Goal: Task Accomplishment & Management: Manage account settings

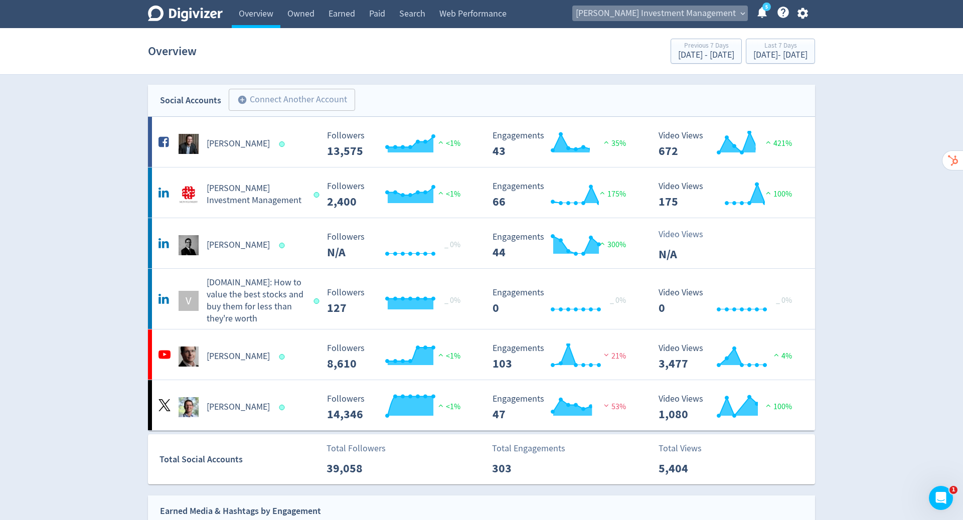
click at [717, 15] on span "[PERSON_NAME] Investment Management" at bounding box center [656, 14] width 160 height 16
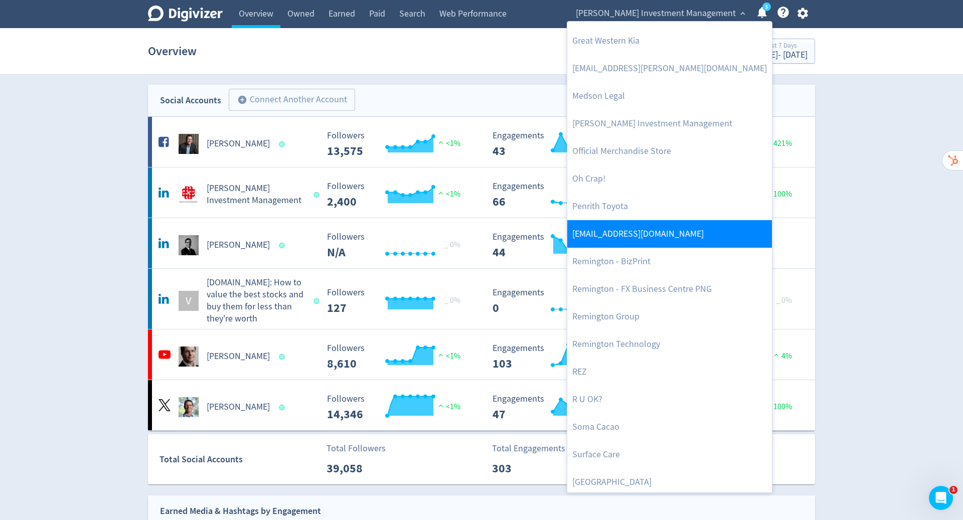
scroll to position [366, 0]
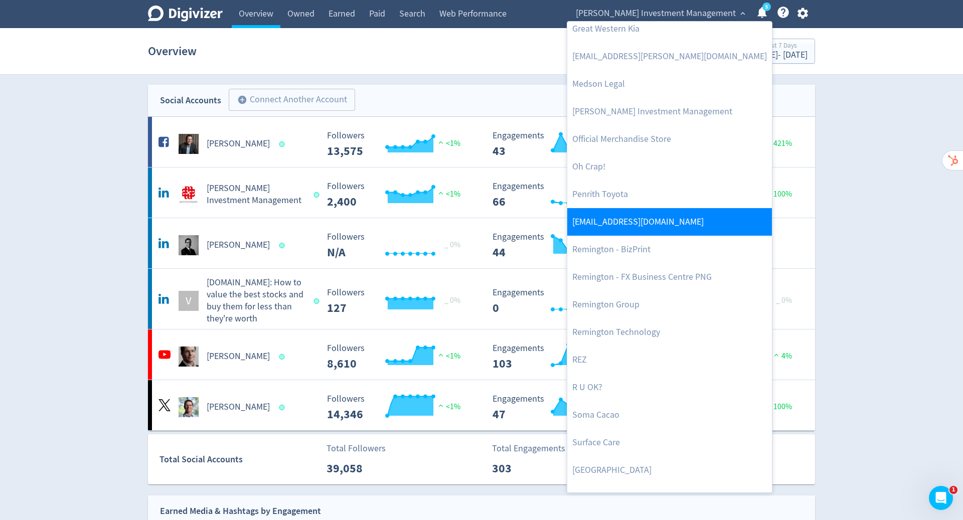
click at [664, 216] on link "[EMAIL_ADDRESS][DOMAIN_NAME]" at bounding box center [669, 222] width 205 height 28
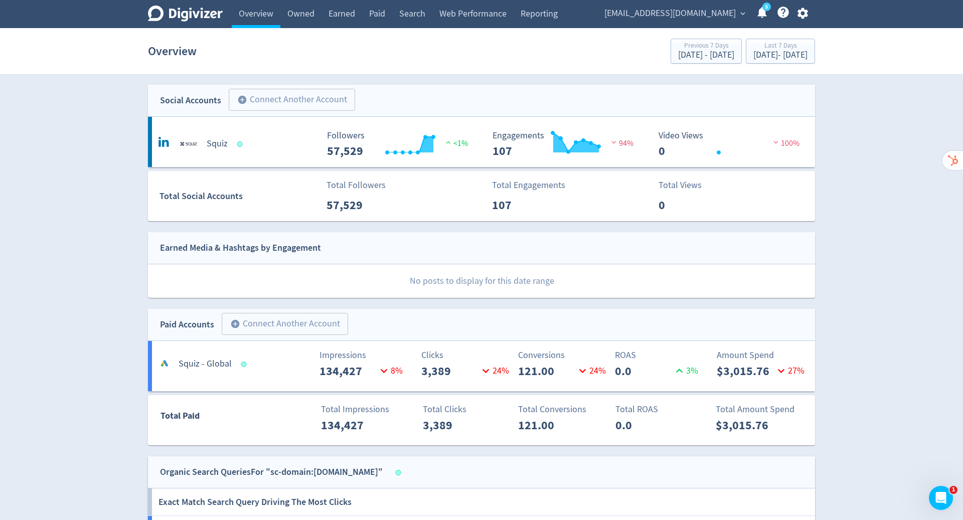
click at [736, 12] on button "[EMAIL_ADDRESS][DOMAIN_NAME] expand_more" at bounding box center [674, 14] width 147 height 16
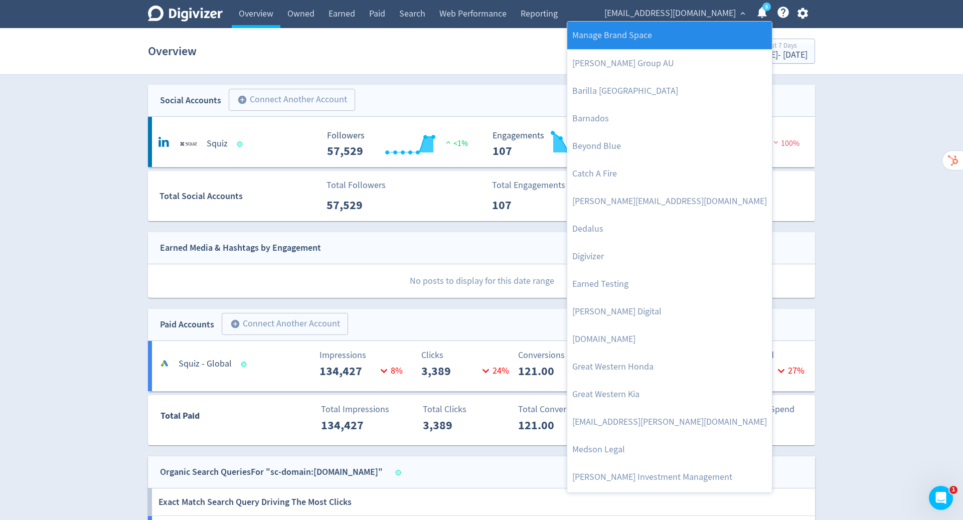
click at [701, 37] on link "Manage Brand Space" at bounding box center [669, 36] width 205 height 28
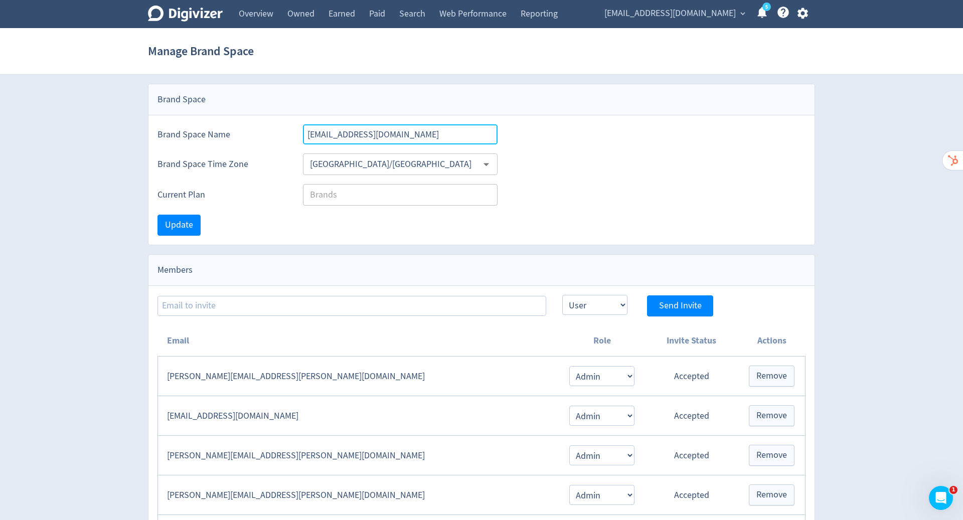
drag, startPoint x: 352, startPoint y: 136, endPoint x: 229, endPoint y: 138, distance: 122.9
click at [229, 138] on div "Brand Space Name [EMAIL_ADDRESS][DOMAIN_NAME]" at bounding box center [481, 129] width 666 height 29
click at [353, 138] on input "[DOMAIN_NAME]" at bounding box center [400, 134] width 195 height 20
type input "Squiz"
click at [183, 228] on span "Update" at bounding box center [179, 225] width 28 height 9
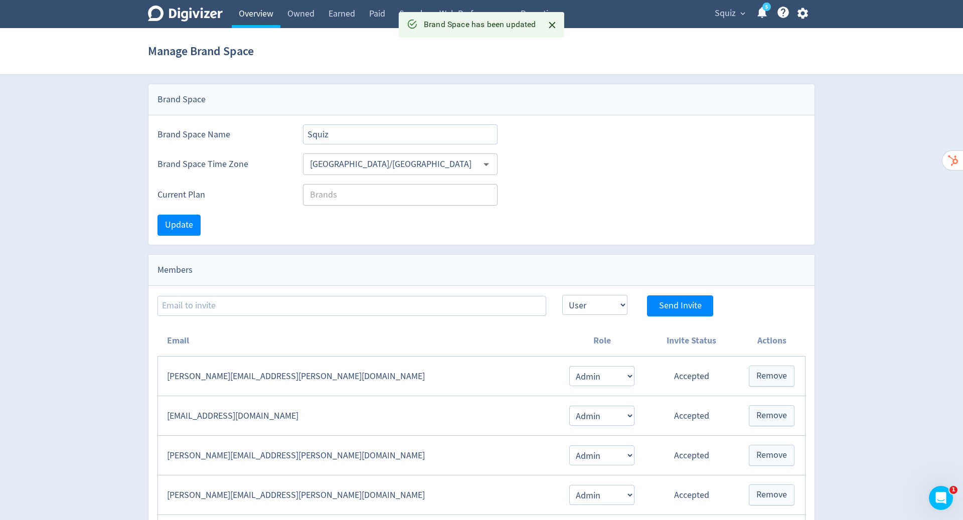
click at [247, 15] on link "Overview" at bounding box center [256, 14] width 49 height 28
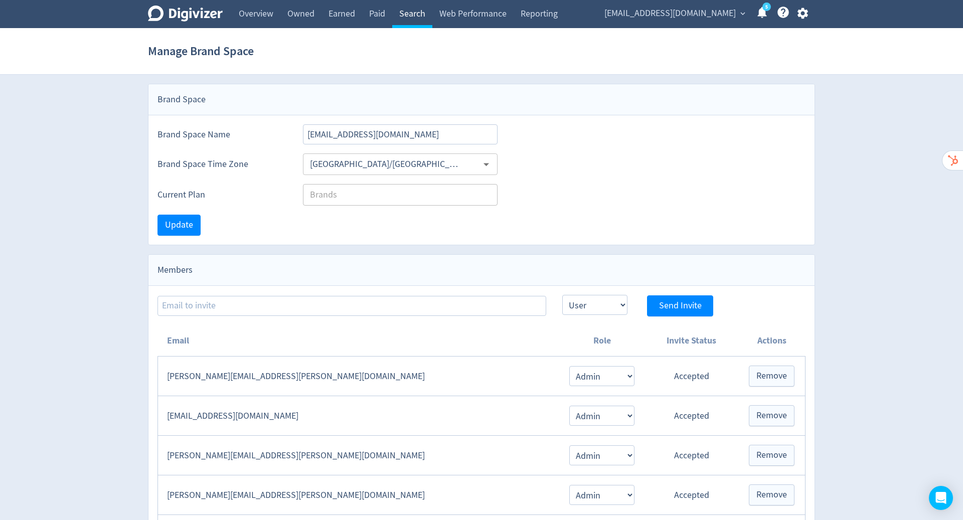
click at [408, 16] on link "Search" at bounding box center [412, 14] width 40 height 28
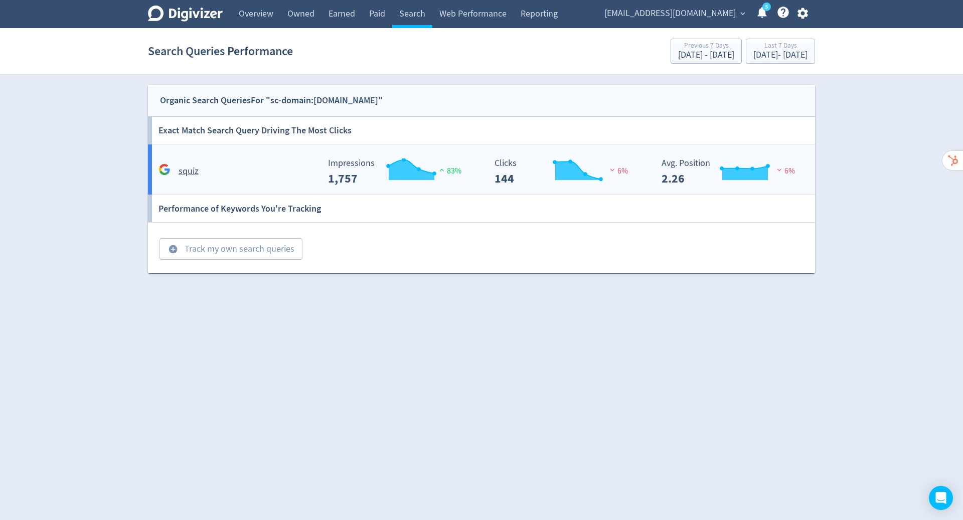
click at [263, 165] on div "squiz" at bounding box center [237, 172] width 163 height 16
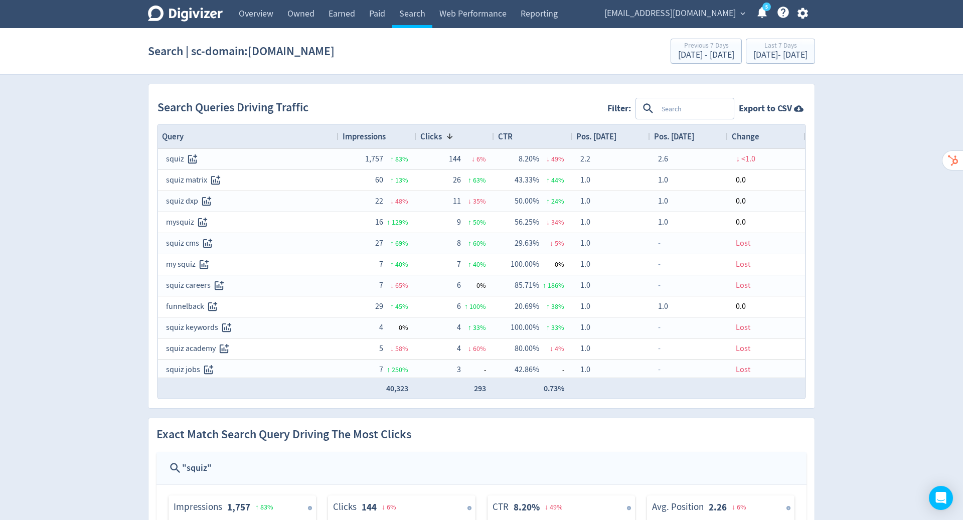
click at [687, 109] on textarea at bounding box center [695, 108] width 75 height 19
click at [914, 146] on div "Digivizer Logo [PERSON_NAME] Logo Overview Owned Earned Paid Search Web Perform…" at bounding box center [481, 435] width 963 height 871
